Goal: Task Accomplishment & Management: Manage account settings

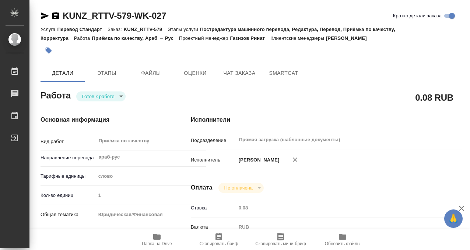
click at [52, 51] on icon "button" at bounding box center [48, 50] width 7 height 7
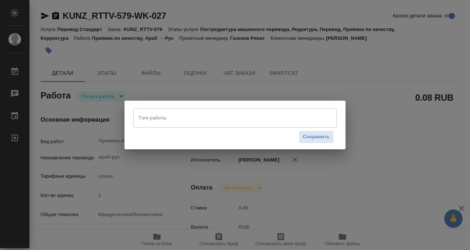
click at [187, 127] on div "Тэги работы" at bounding box center [234, 117] width 203 height 19
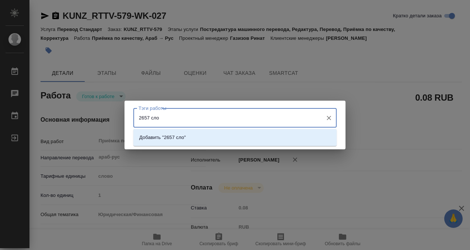
type input "2657 слов"
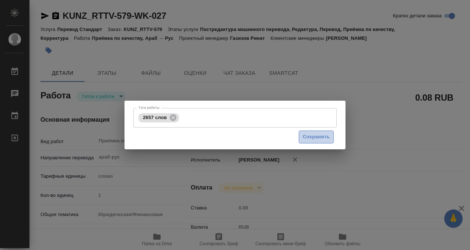
click at [330, 137] on button "Сохранить" at bounding box center [315, 136] width 35 height 13
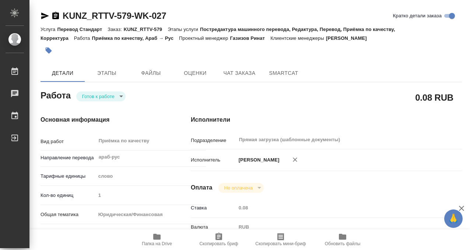
type input "readyForWork"
type input "араб-рус"
type input "5a8b1489cc6b4906c91bfd90"
type input "1"
type input "yr-fn"
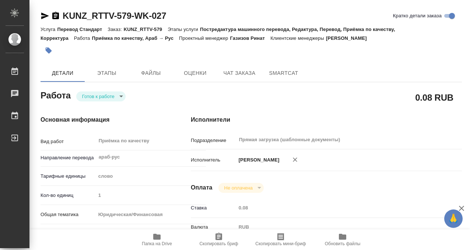
type input "5f647205b73bc97568ca66c0"
type input "10.09.2025 12:00"
type input "11.09.2025 12:00"
type input "17.09.2025 12:00"
type input "Прямая загрузка (шаблонные документы)"
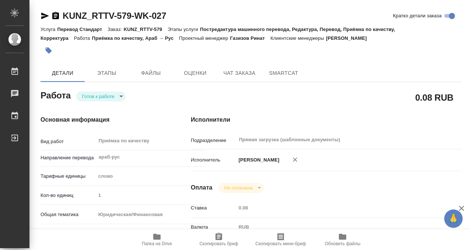
type input "notPayed"
type input "0.08"
type input "RUB"
type input "[PERSON_NAME]"
type input "KUNZ_RTTV-579"
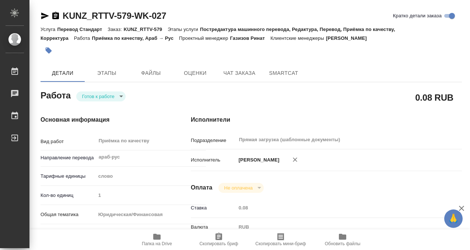
type input "Перевод Стандарт"
type input "Постредактура машинного перевода, Редактура, Перевод, Приёмка по качеству, Корр…"
type input "[PERSON_NAME]"
type input "/Clients/RT/Orders/KUNZ_RTTV-579"
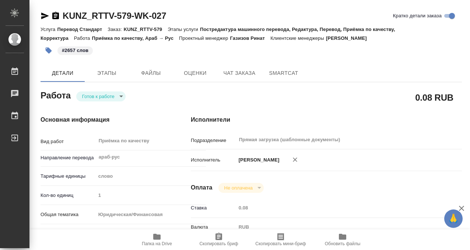
click at [113, 95] on body "🙏 .cls-1 fill:#fff; AWATERA Kobzeva Elizaveta Работы 0 Чаты График Выйти KUNZ_R…" at bounding box center [235, 125] width 470 height 250
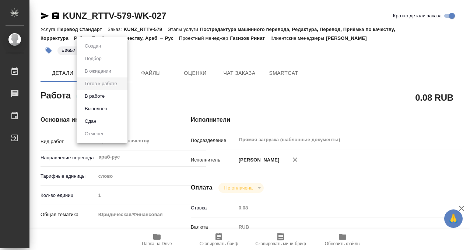
click at [112, 108] on li "Выполнен" at bounding box center [102, 108] width 51 height 13
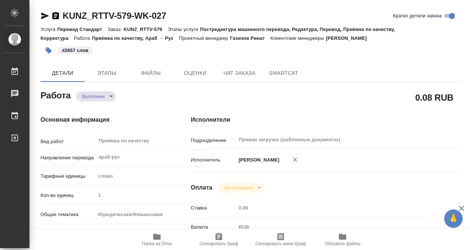
type textarea "x"
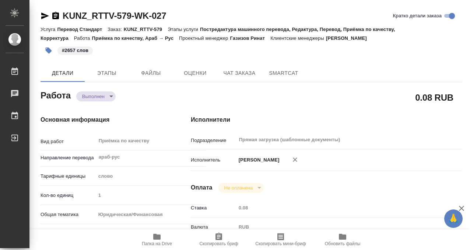
type textarea "x"
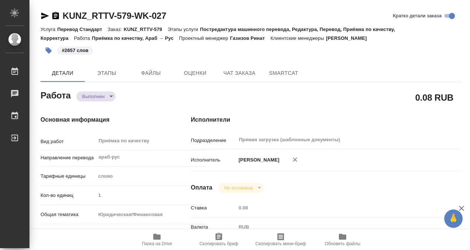
click at [55, 16] on icon "button" at bounding box center [55, 15] width 9 height 9
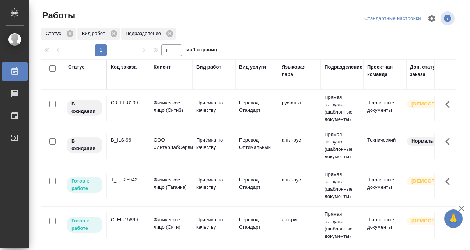
click at [73, 64] on div "Статус" at bounding box center [76, 66] width 17 height 7
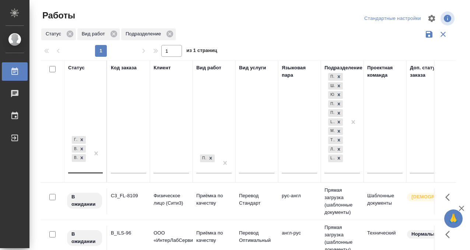
click at [78, 168] on div "Готов к работе В работе В ожидании" at bounding box center [78, 153] width 21 height 38
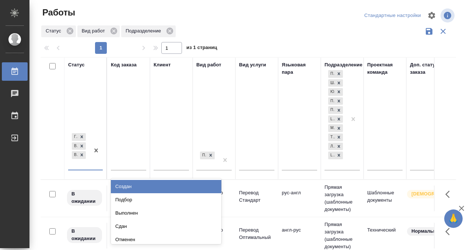
scroll to position [4, 0]
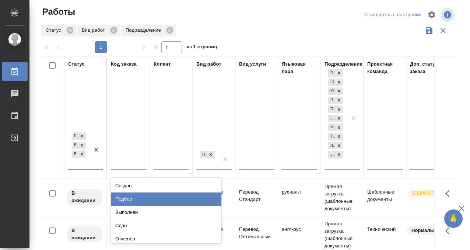
click at [148, 195] on div "Подбор" at bounding box center [166, 198] width 110 height 13
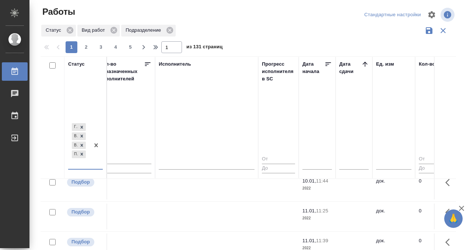
scroll to position [0, 442]
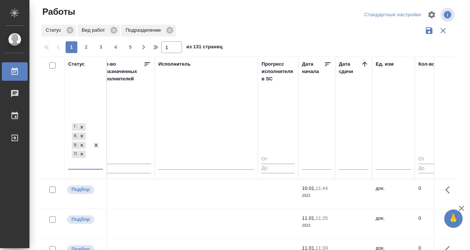
click at [361, 62] on icon at bounding box center [364, 63] width 7 height 7
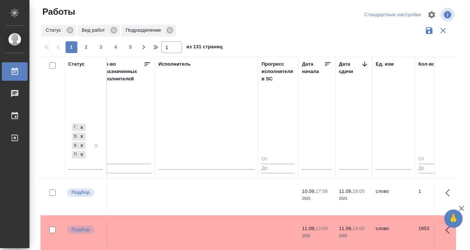
scroll to position [381, 442]
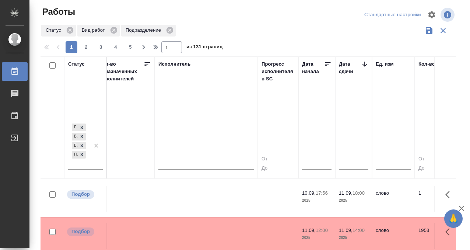
click at [224, 195] on td at bounding box center [206, 198] width 103 height 26
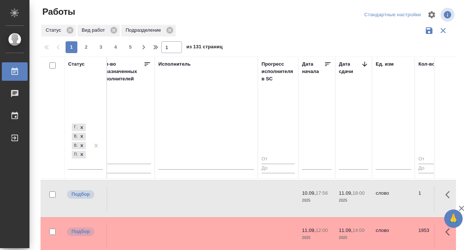
click at [224, 195] on td at bounding box center [206, 198] width 103 height 26
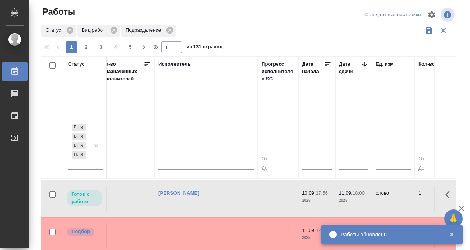
click at [218, 214] on tbody "Готов к работе C_HUAWEI-762 Huawei Приёмка по качеству Технический перевод англ…" at bounding box center [396, 255] width 1594 height 915
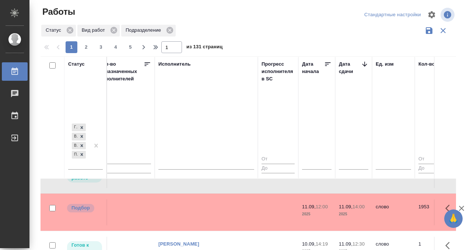
click at [216, 209] on td at bounding box center [206, 212] width 103 height 26
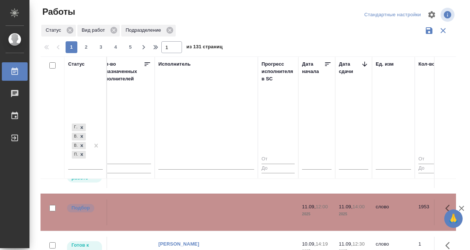
click at [216, 209] on td at bounding box center [206, 212] width 103 height 26
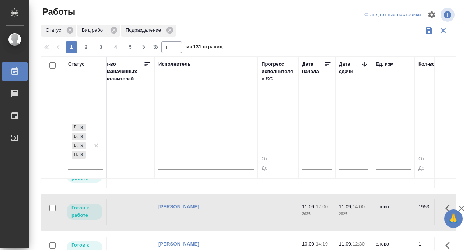
scroll to position [605, 442]
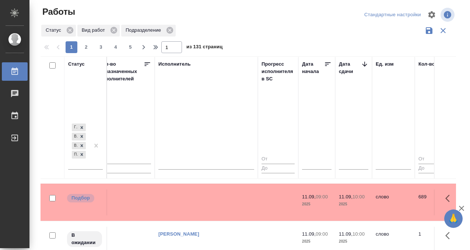
click at [213, 206] on td at bounding box center [206, 202] width 103 height 26
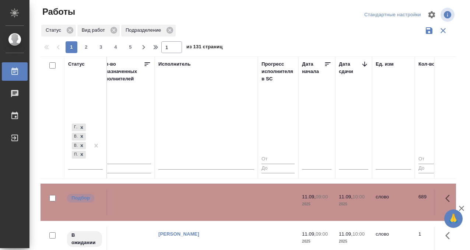
click at [213, 206] on td at bounding box center [206, 202] width 103 height 26
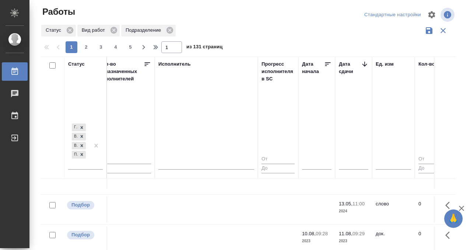
click at [17, 73] on icon at bounding box center [14, 71] width 9 height 9
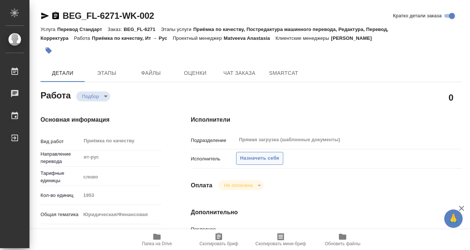
click at [256, 160] on span "Назначить себя" at bounding box center [259, 158] width 39 height 8
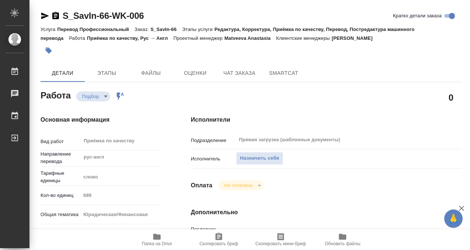
click at [276, 158] on span "Назначить себя" at bounding box center [259, 158] width 39 height 8
